Goal: Information Seeking & Learning: Understand process/instructions

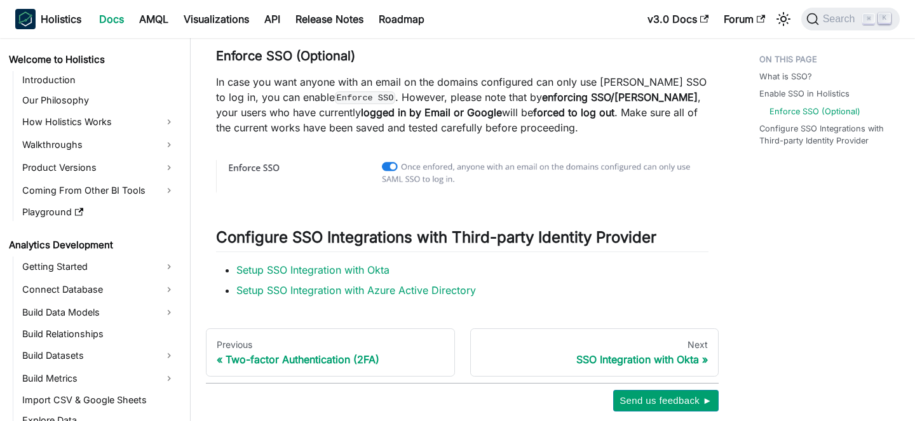
scroll to position [832, 0]
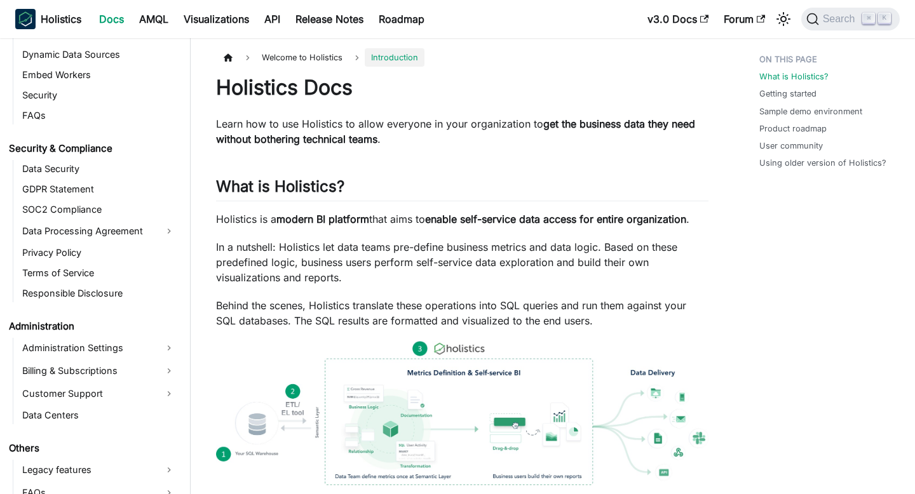
scroll to position [1358, 0]
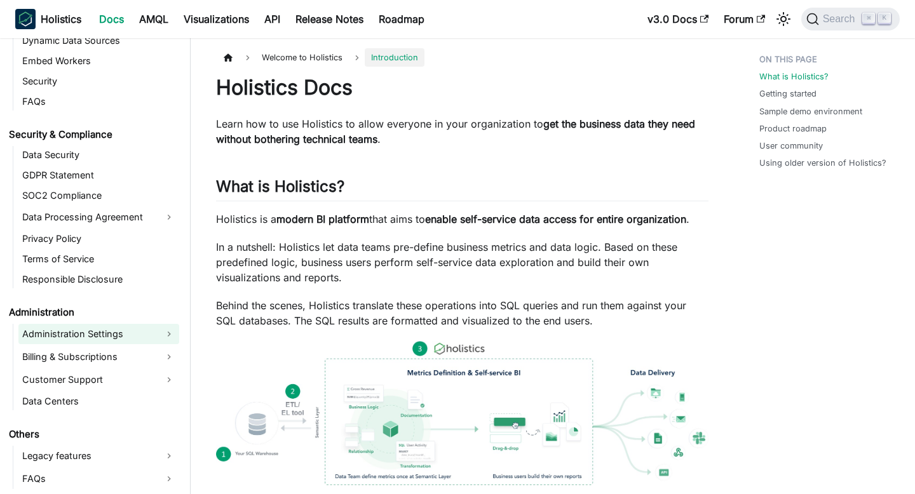
click at [77, 333] on link "Administration Settings" at bounding box center [98, 334] width 161 height 20
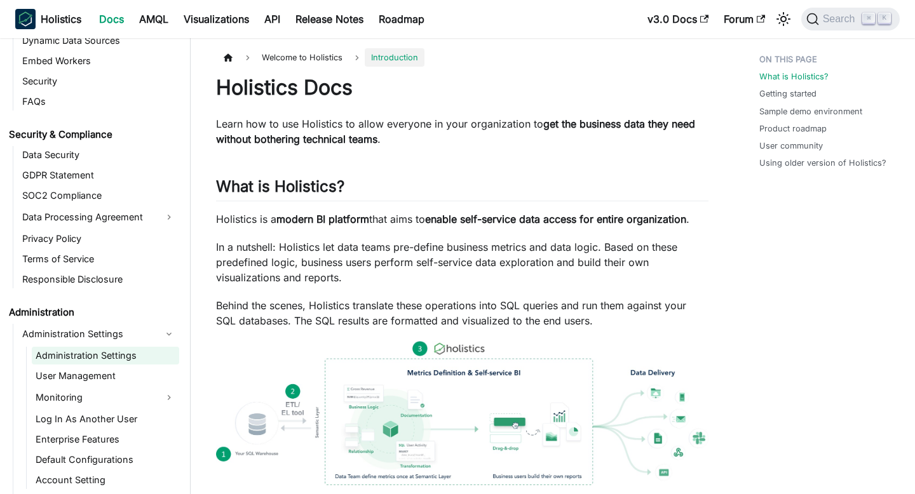
click at [128, 355] on link "Administration Settings" at bounding box center [105, 356] width 147 height 18
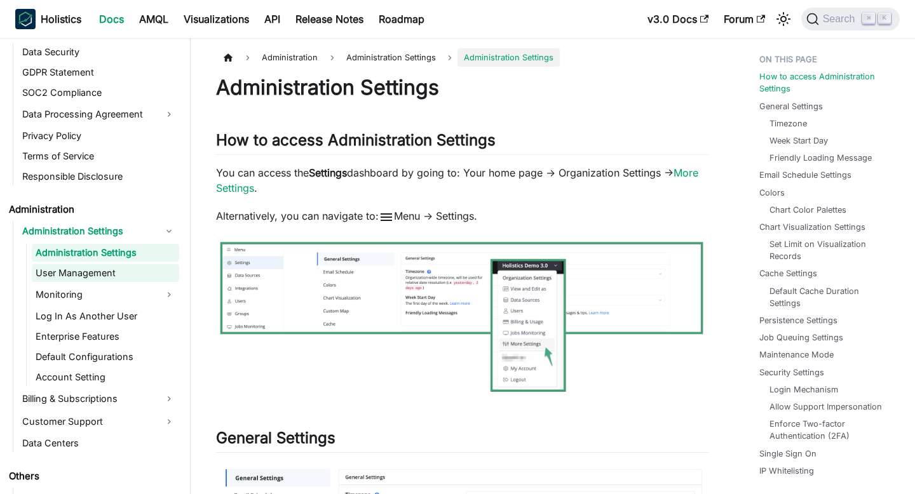
scroll to position [1463, 0]
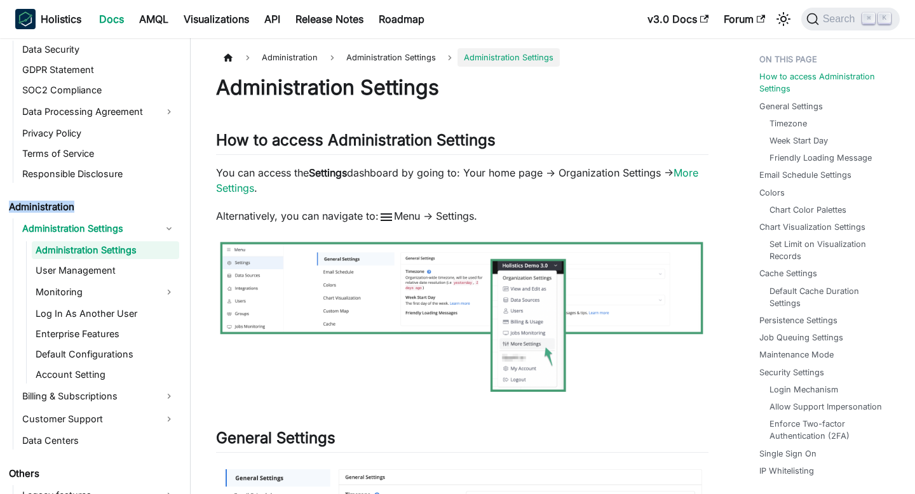
drag, startPoint x: 9, startPoint y: 207, endPoint x: 77, endPoint y: 208, distance: 68.6
click at [77, 208] on link "Administration" at bounding box center [92, 207] width 174 height 18
copy link "Administration"
